Goal: Task Accomplishment & Management: Complete application form

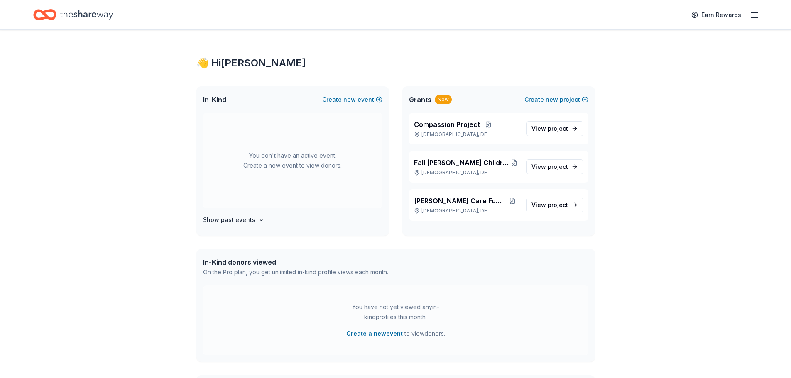
click at [758, 14] on icon "button" at bounding box center [755, 15] width 10 height 10
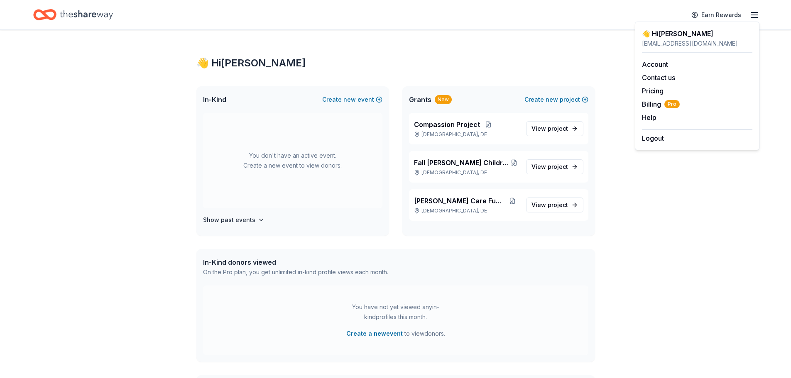
click at [639, 265] on div "👋 Hi [PERSON_NAME] In-Kind Create new event You don't have an active event. Cre…" at bounding box center [395, 264] width 791 height 469
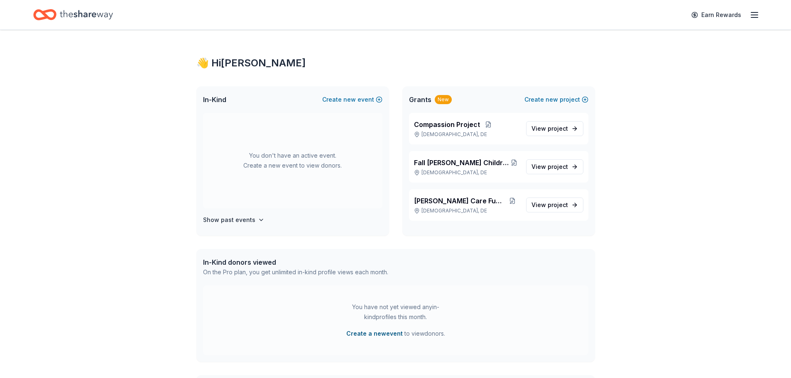
click at [383, 335] on button "Create a new event" at bounding box center [374, 334] width 56 height 10
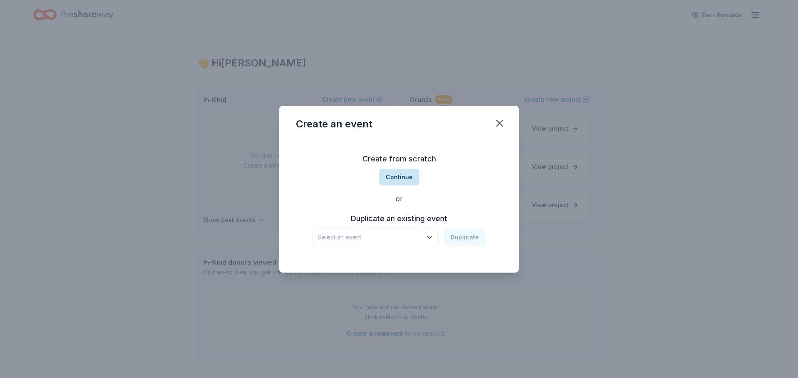
click at [395, 177] on button "Continue" at bounding box center [399, 177] width 40 height 17
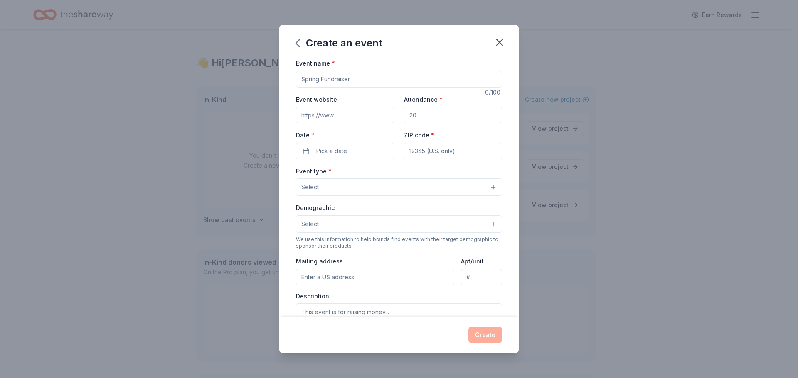
click at [353, 79] on input "Event name *" at bounding box center [399, 79] width 206 height 17
type input "Fall Fundraiser"
click at [427, 115] on input "Attendance *" at bounding box center [453, 115] width 98 height 17
type input "2"
type input "100"
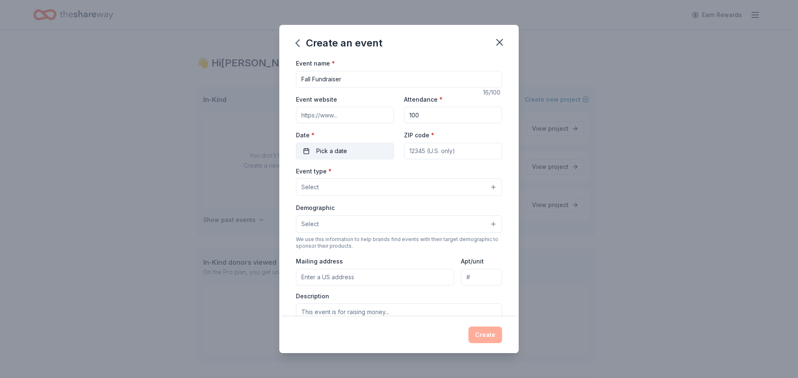
click at [324, 154] on span "Pick a date" at bounding box center [331, 151] width 31 height 10
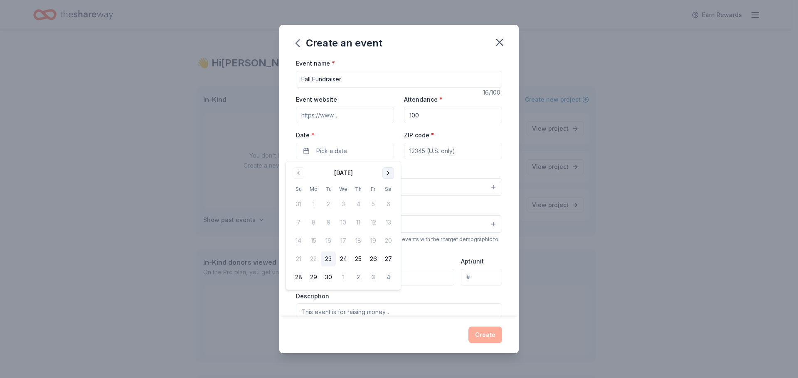
click at [388, 172] on button "Go to next month" at bounding box center [388, 173] width 12 height 12
click at [314, 259] on button "17" at bounding box center [313, 259] width 15 height 15
click at [426, 150] on input "ZIP code *" at bounding box center [453, 151] width 98 height 17
type input "19702"
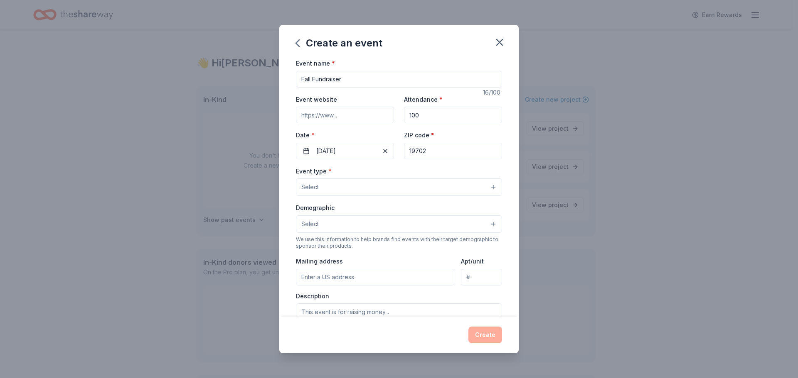
click at [322, 191] on button "Select" at bounding box center [399, 187] width 206 height 17
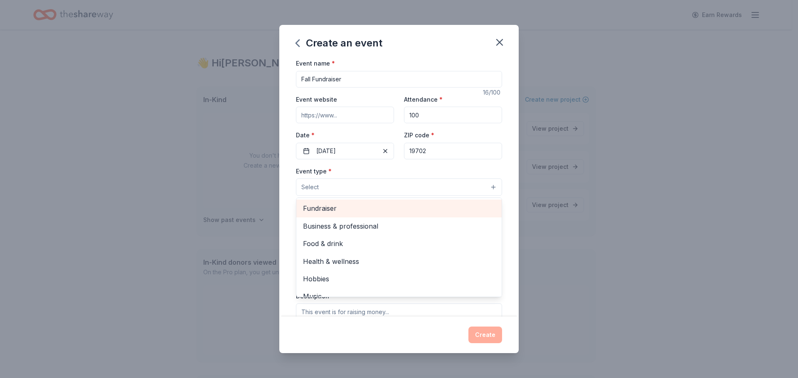
click at [325, 207] on span "Fundraiser" at bounding box center [399, 208] width 192 height 11
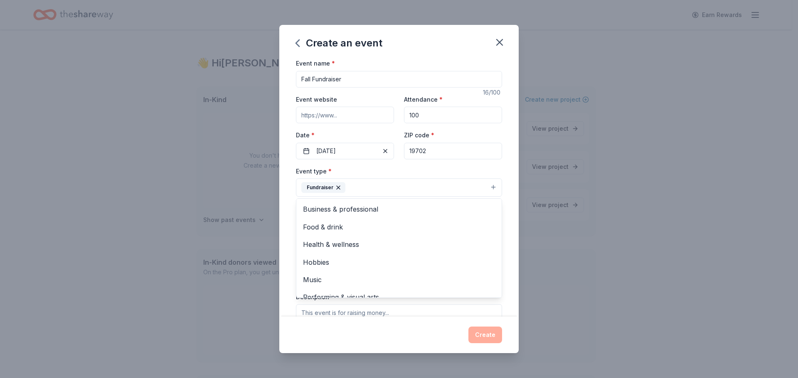
click at [501, 240] on div "Event name * Fall Fundraiser 16 /100 Event website Attendance * 100 Date * 11/1…" at bounding box center [398, 187] width 239 height 259
click at [408, 188] on button "Fundraiser" at bounding box center [399, 188] width 206 height 18
click at [347, 243] on span "Health & wellness" at bounding box center [399, 244] width 192 height 11
click at [502, 199] on div "Event name * Fall Fundraiser 16 /100 Event website Attendance * 100 Date * 11/1…" at bounding box center [398, 187] width 239 height 259
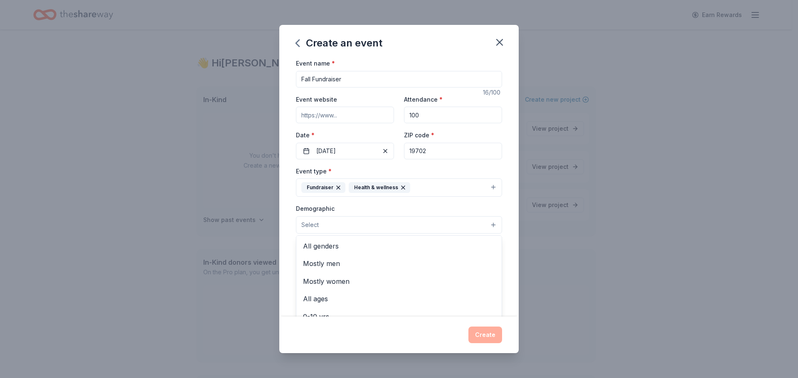
click at [334, 221] on button "Select" at bounding box center [399, 224] width 206 height 17
click at [341, 247] on span "All genders" at bounding box center [399, 246] width 192 height 11
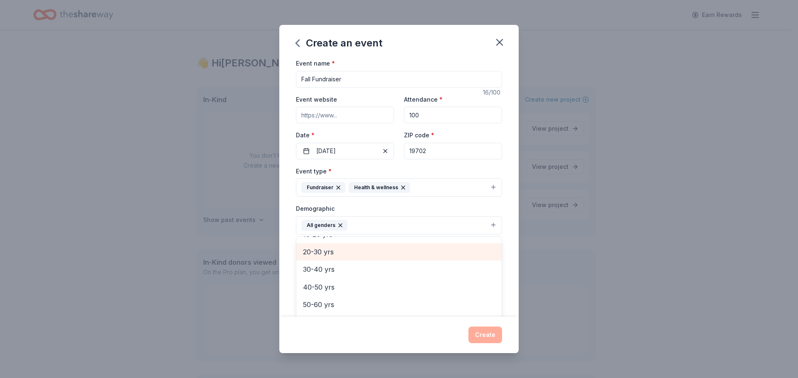
click at [330, 255] on span "20-30 yrs" at bounding box center [399, 252] width 192 height 11
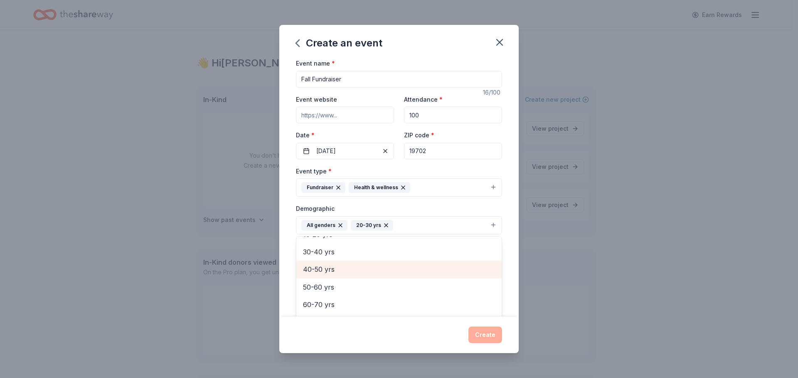
click at [325, 270] on span "40-50 yrs" at bounding box center [399, 269] width 192 height 11
click at [510, 283] on div "Event name * Fall Fundraiser 16 /100 Event website Attendance * 100 Date * 11/1…" at bounding box center [398, 187] width 239 height 259
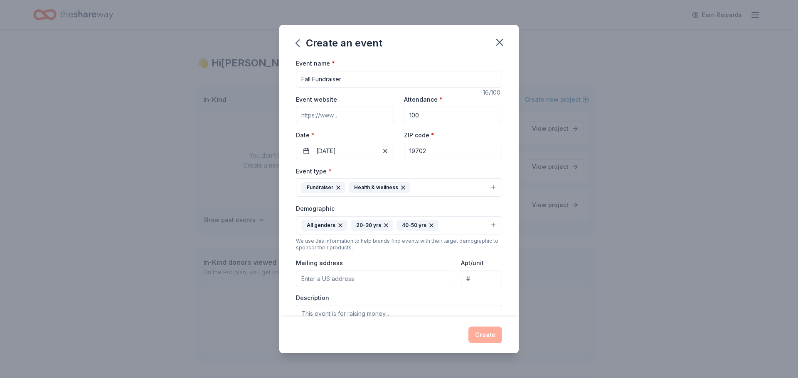
click at [368, 280] on input "Mailing address" at bounding box center [375, 279] width 158 height 17
type input "508 E Hanna Dr, Piermont Woods, Piermont Woods, Piermont Woods, Piermont Woods"
type input "Piermont Woods"
click at [442, 281] on input "508 E Hanna Dr, Piermont Woods, Piermont Woods, Piermont Woods, Piermont Woods" at bounding box center [375, 279] width 158 height 17
type input "508 East Hanna Drive, Newark, DE, 19702"
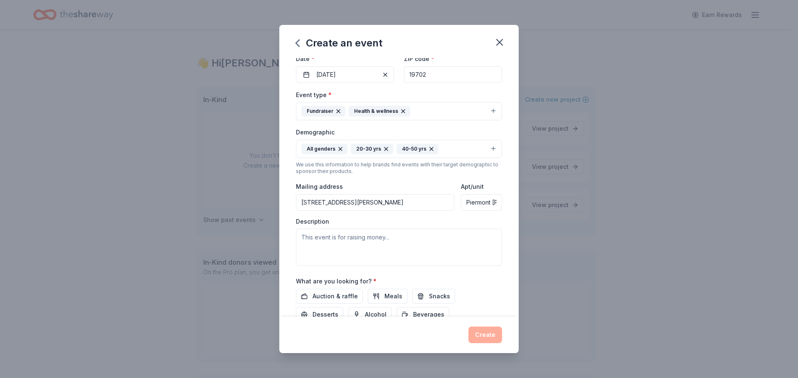
scroll to position [83, 0]
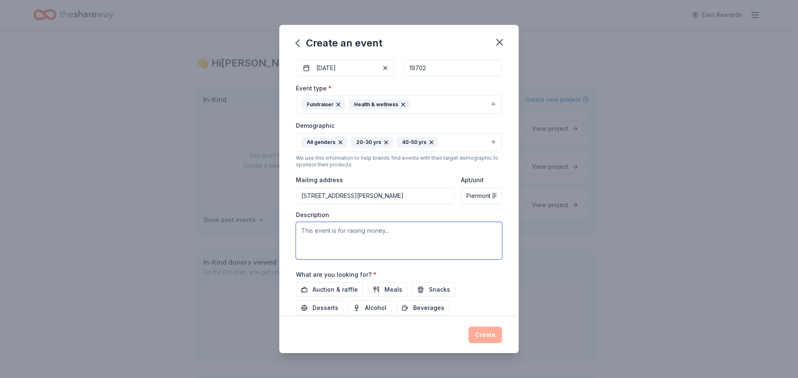
click at [329, 228] on textarea at bounding box center [399, 240] width 206 height 37
click at [312, 240] on textarea "Our fall fundraiser will raise money that will be used to purchase food, cold w…" at bounding box center [399, 240] width 206 height 37
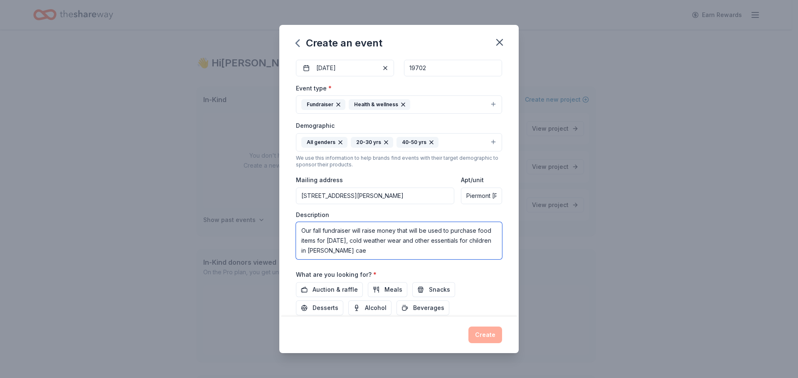
click at [370, 248] on textarea "Our fall fundraiser will raise money that will be used to purchase food items f…" at bounding box center [399, 240] width 206 height 37
drag, startPoint x: 344, startPoint y: 256, endPoint x: 333, endPoint y: 254, distance: 11.4
click at [333, 254] on textarea "Our fall fundraiser will raise money that will be used to purchase food items f…" at bounding box center [399, 240] width 206 height 37
click at [334, 255] on textarea "Our fall fundraiser will raise money that will be used to purchase food items f…" at bounding box center [399, 240] width 206 height 37
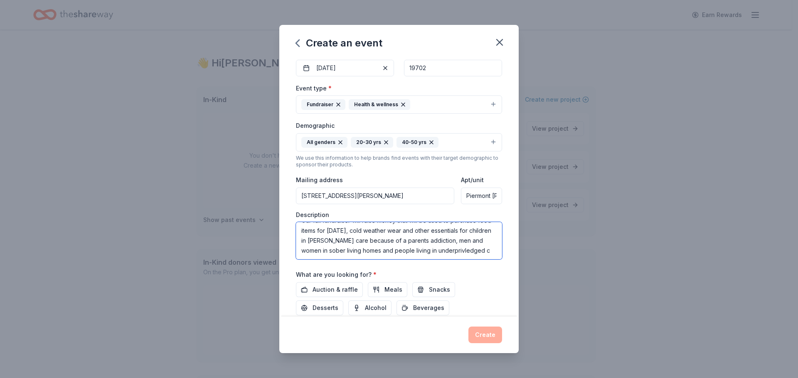
click at [360, 254] on textarea "Our fall fundraiser will raise money that will be used to purchase food items f…" at bounding box center [399, 240] width 206 height 37
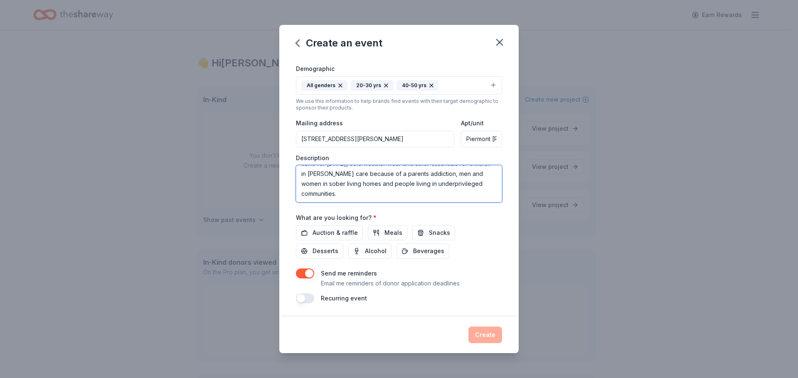
scroll to position [0, 0]
drag, startPoint x: 396, startPoint y: 198, endPoint x: 290, endPoint y: 162, distance: 111.7
click at [290, 162] on div "Event name * Fall Fundraiser 16 /100 Event website Attendance * 100 Date * 11/1…" at bounding box center [398, 187] width 239 height 259
click at [466, 196] on textarea "Our fall fundraiser will raise money that will be used to purchase food items f…" at bounding box center [399, 183] width 206 height 37
click at [399, 186] on textarea "addiction, men and women in sober living homes and people living in underprivil…" at bounding box center [399, 183] width 206 height 37
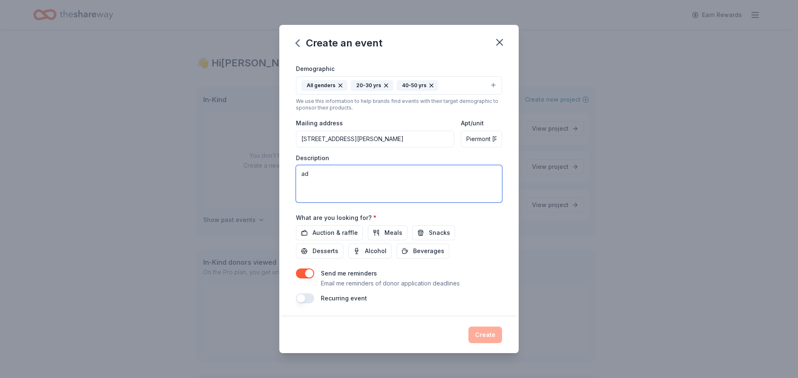
type textarea "a"
paste textarea ""We are seeking raffle items for our Fall Fundraiser, which will raise funds to…"
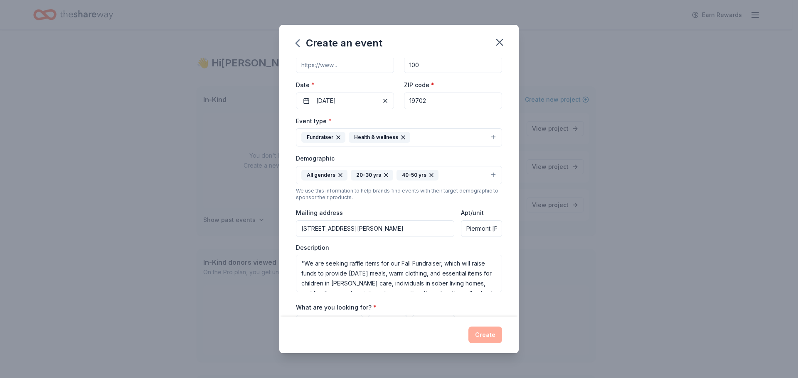
scroll to position [66, 0]
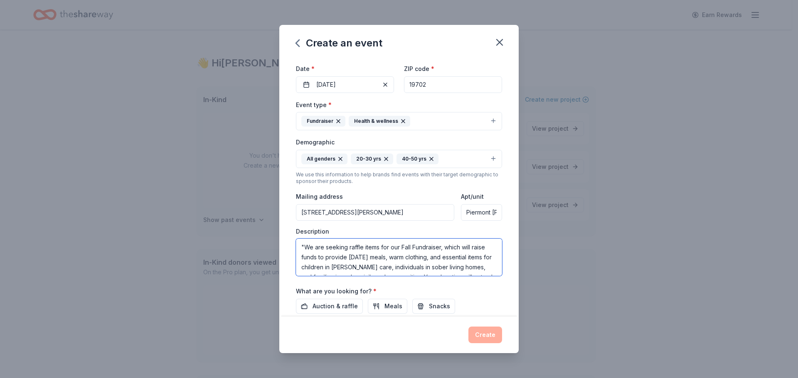
click at [304, 247] on textarea ""We are seeking raffle items for our Fall Fundraiser, which will raise funds to…" at bounding box center [399, 257] width 206 height 37
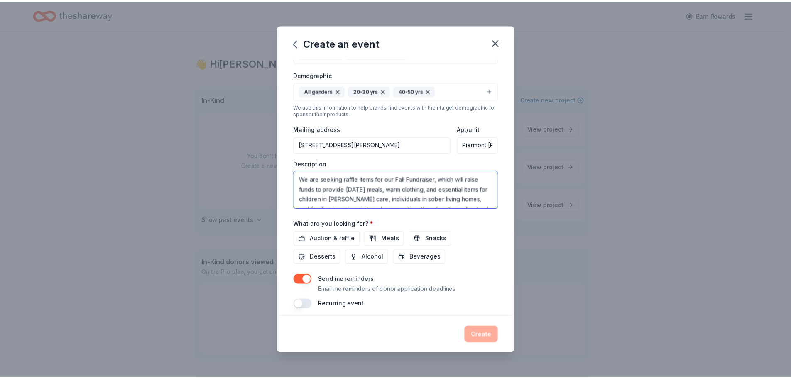
scroll to position [140, 0]
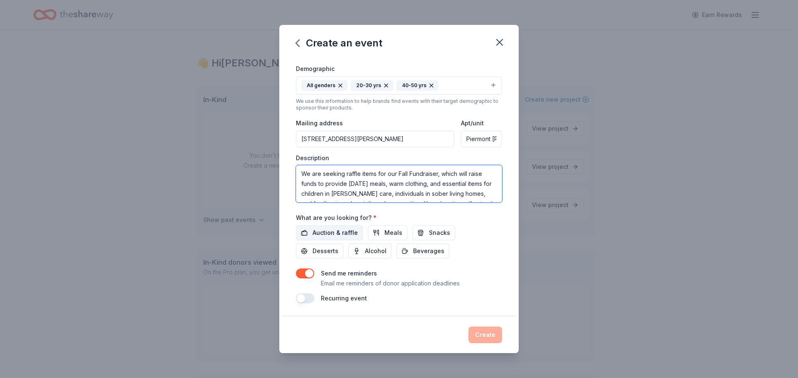
type textarea "We are seeking raffle items for our Fall Fundraiser, which will raise funds to …"
click at [344, 234] on span "Auction & raffle" at bounding box center [334, 233] width 45 height 10
click at [380, 232] on button "Meals" at bounding box center [387, 233] width 39 height 15
click at [429, 230] on span "Snacks" at bounding box center [439, 233] width 21 height 10
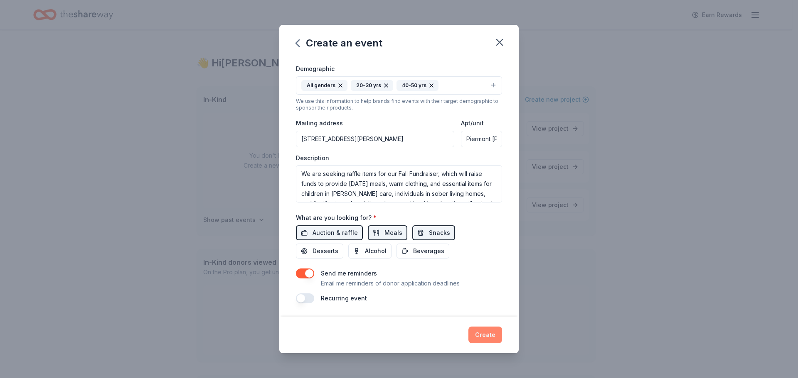
click at [488, 336] on button "Create" at bounding box center [485, 335] width 34 height 17
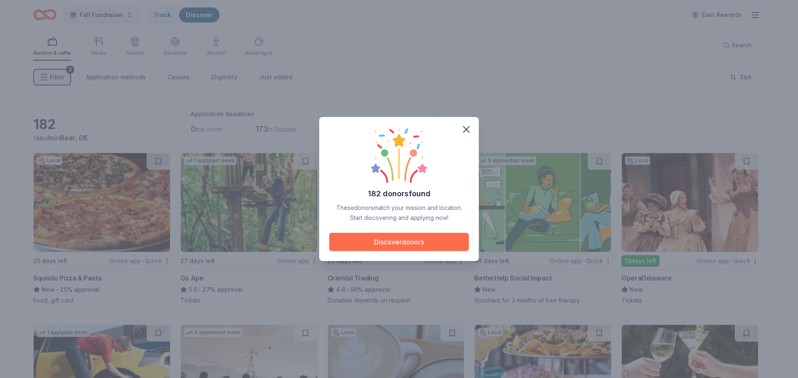
click at [398, 242] on button "Discover donors" at bounding box center [399, 242] width 140 height 18
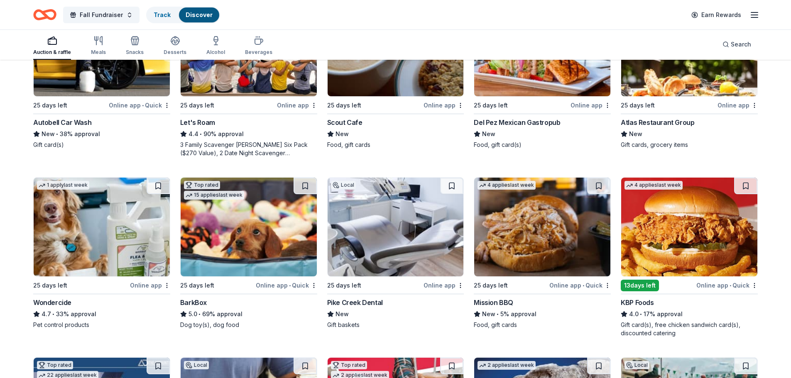
scroll to position [575, 0]
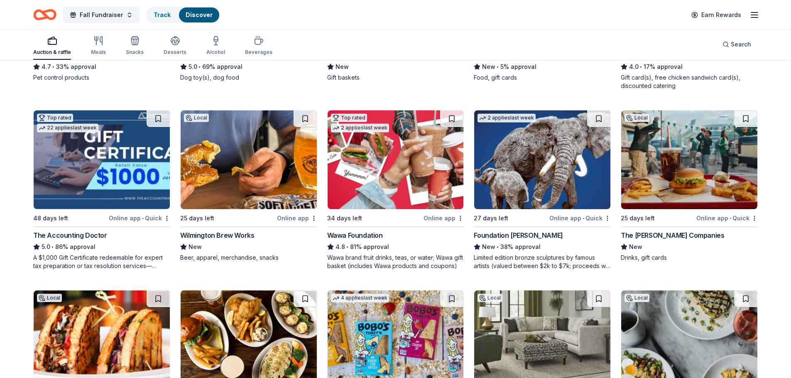
click at [442, 218] on div "Online app" at bounding box center [444, 218] width 40 height 10
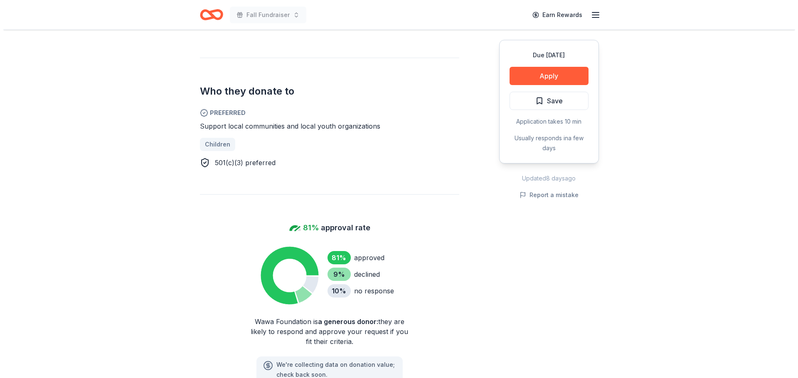
scroll to position [498, 0]
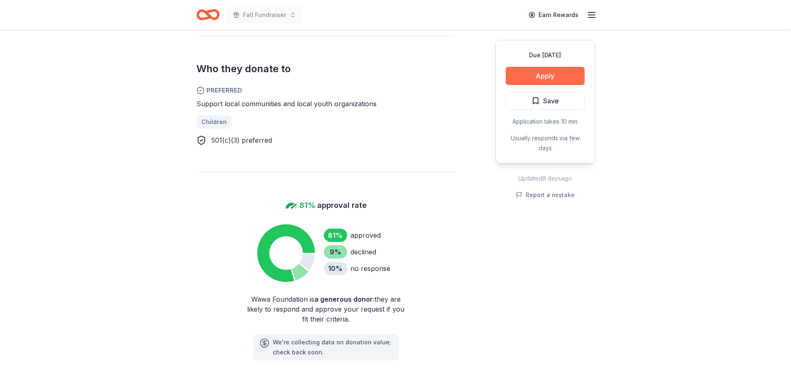
click at [545, 73] on button "Apply" at bounding box center [545, 76] width 79 height 18
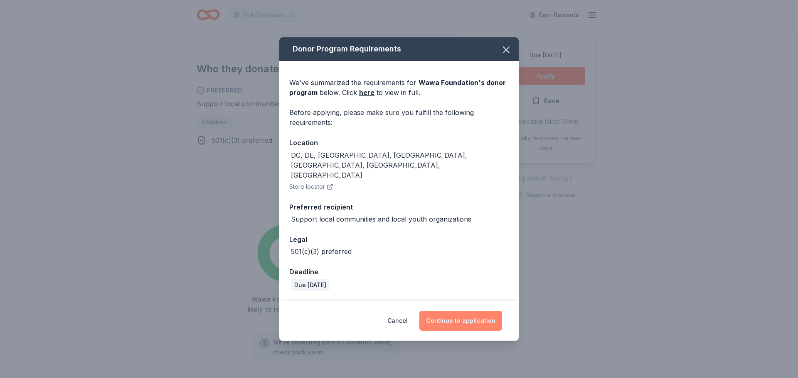
click at [470, 311] on button "Continue to application" at bounding box center [460, 321] width 83 height 20
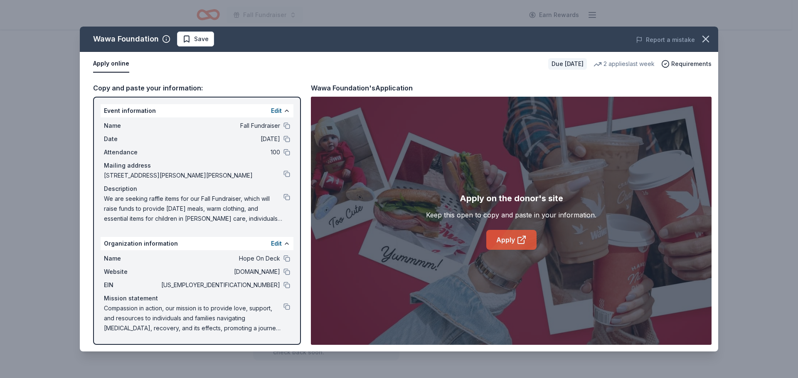
click at [513, 238] on link "Apply" at bounding box center [511, 240] width 50 height 20
